Goal: Transaction & Acquisition: Purchase product/service

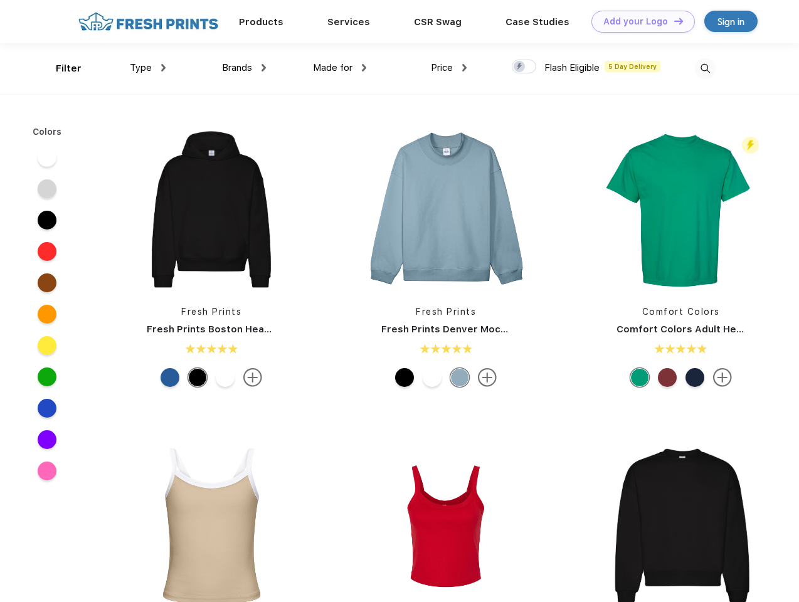
click at [638, 21] on link "Add your Logo Design Tool" at bounding box center [642, 22] width 103 height 22
click at [0, 0] on div "Design Tool" at bounding box center [0, 0] width 0 height 0
click at [673, 21] on link "Add your Logo Design Tool" at bounding box center [642, 22] width 103 height 22
click at [60, 68] on div "Filter" at bounding box center [69, 68] width 26 height 14
click at [148, 68] on span "Type" at bounding box center [141, 67] width 22 height 11
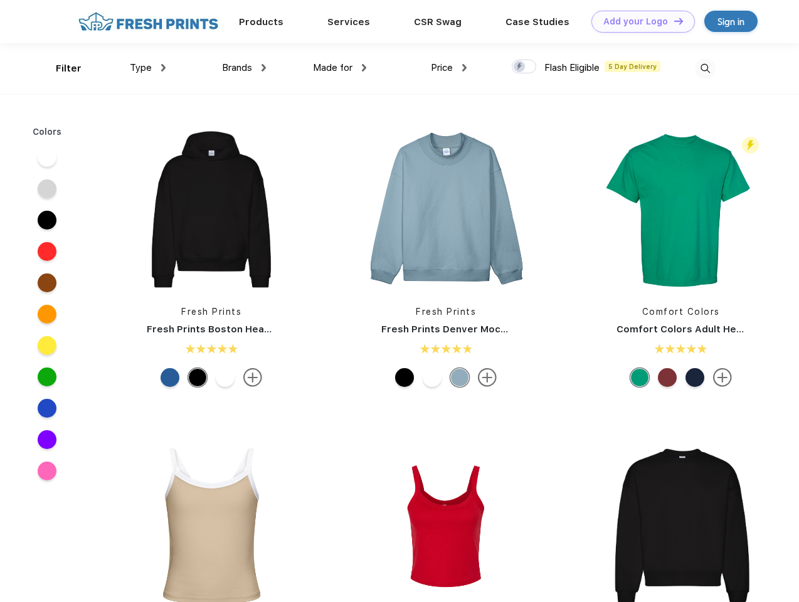
click at [244, 68] on span "Brands" at bounding box center [237, 67] width 30 height 11
click at [340, 68] on span "Made for" at bounding box center [333, 67] width 40 height 11
click at [449, 68] on span "Price" at bounding box center [442, 67] width 22 height 11
click at [524, 67] on div at bounding box center [524, 67] width 24 height 14
click at [520, 67] on input "checkbox" at bounding box center [516, 63] width 8 height 8
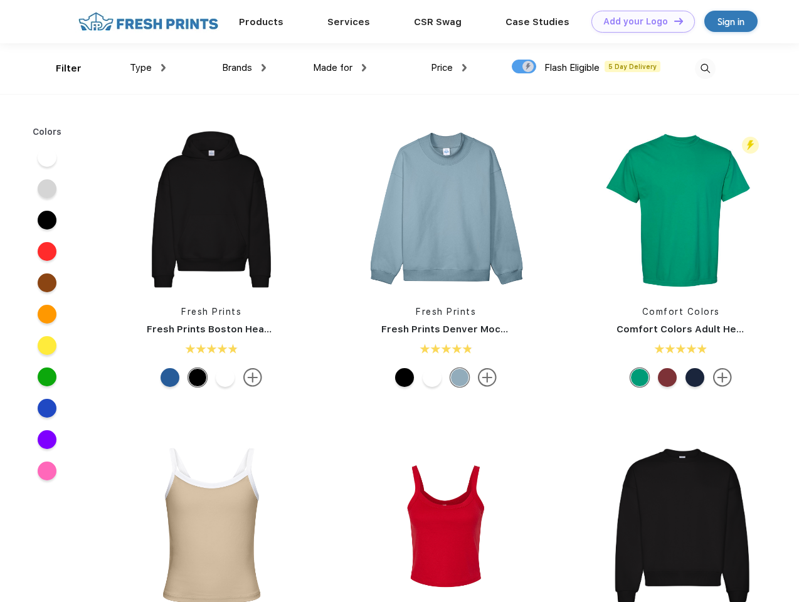
click at [705, 68] on img at bounding box center [705, 68] width 21 height 21
